Goal: Download file/media

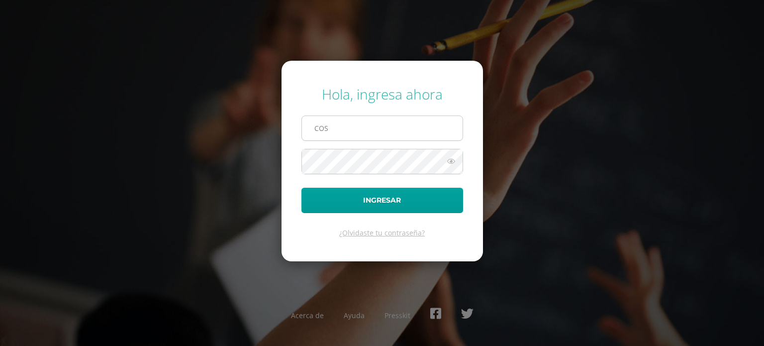
type input "[EMAIL_ADDRESS][DOMAIN_NAME]"
click at [450, 163] on icon at bounding box center [451, 161] width 13 height 12
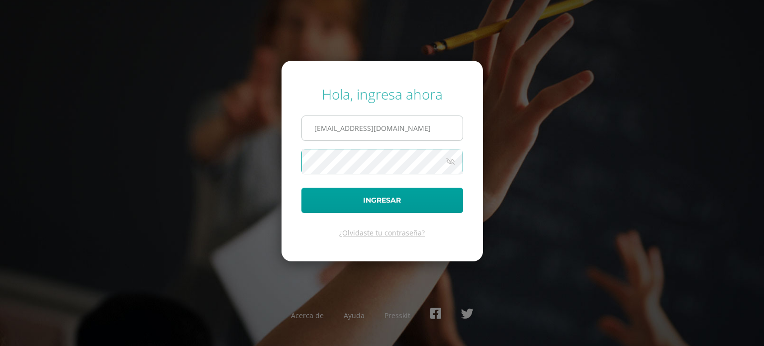
click at [302, 188] on button "Ingresar" at bounding box center [383, 200] width 162 height 25
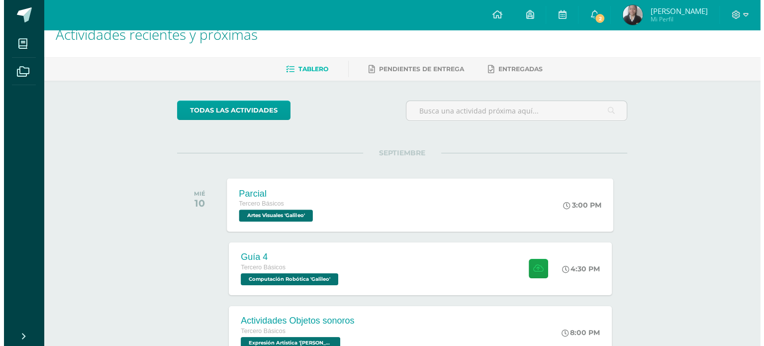
scroll to position [50, 0]
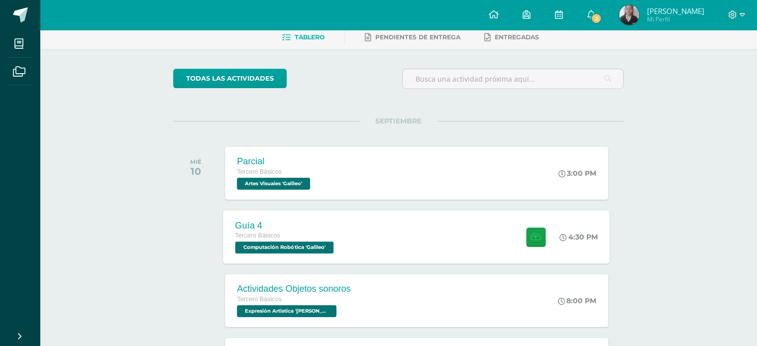
click at [345, 235] on div "Guía 4 Tercero Básicos Computación Robótica 'Galileo'" at bounding box center [285, 236] width 125 height 53
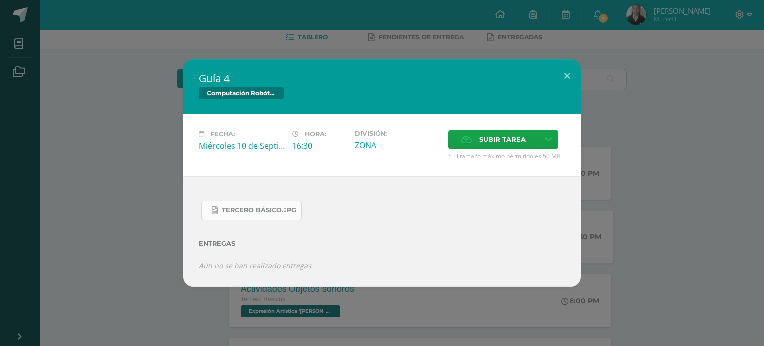
click at [284, 209] on span "Tercero Básico.jpg" at bounding box center [259, 210] width 75 height 8
